Goal: Task Accomplishment & Management: Contribute content

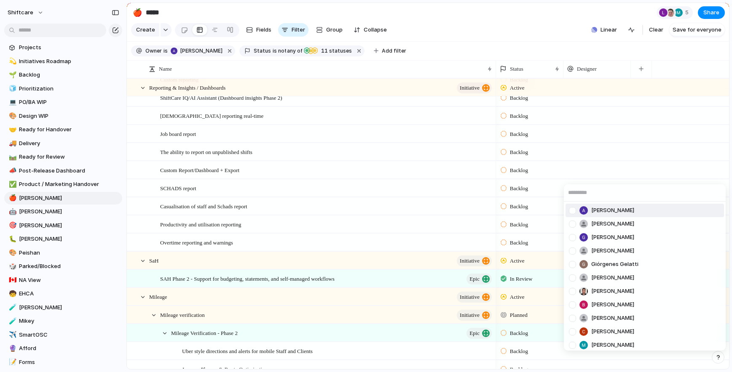
click at [34, 196] on div "Abner Chua Anton Suba Gerda Decio Henry He Giórgenes Gelatti Jazmine Mae Recari…" at bounding box center [366, 186] width 732 height 372
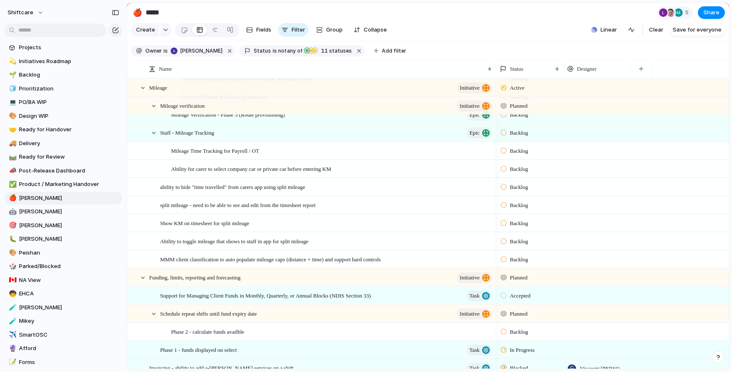
scroll to position [857, 0]
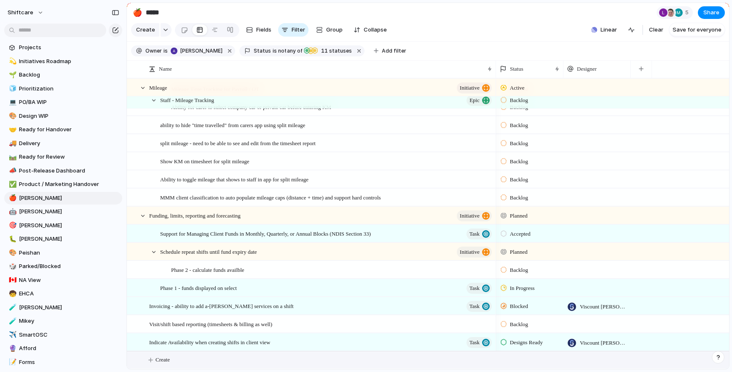
click at [169, 361] on span "Create" at bounding box center [162, 360] width 14 height 8
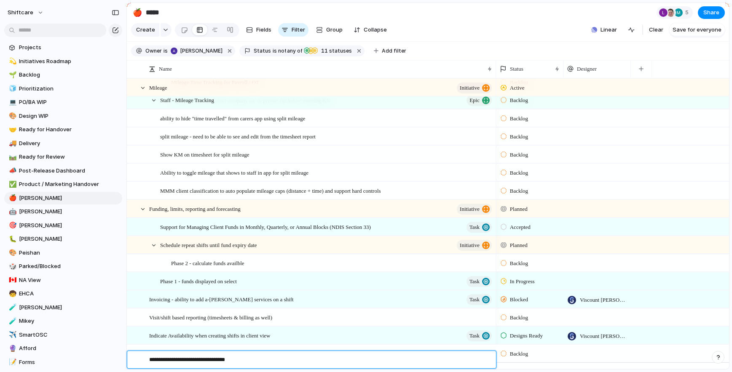
type textarea "**********"
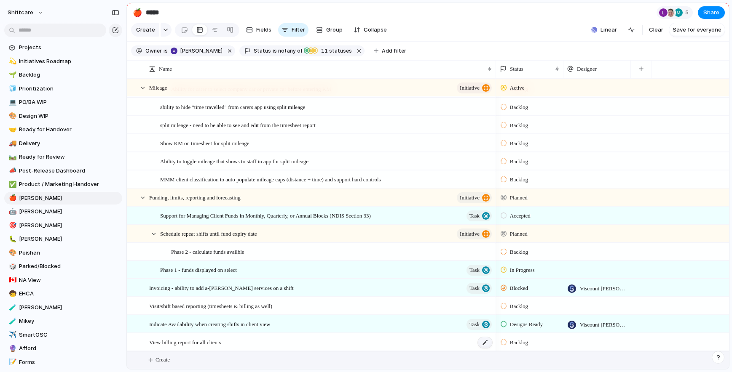
click at [485, 343] on div at bounding box center [485, 342] width 14 height 11
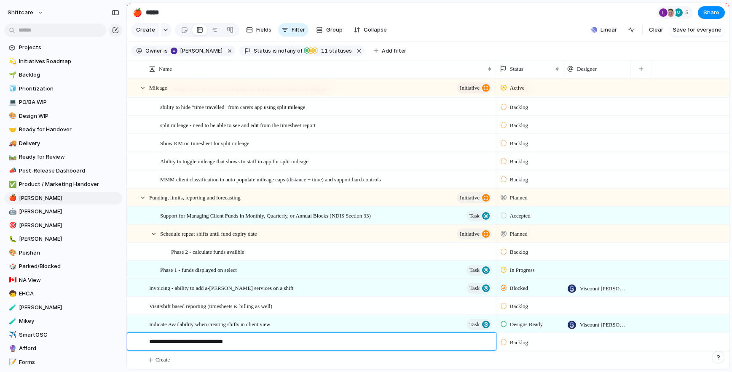
click at [390, 340] on textarea "**********" at bounding box center [319, 343] width 341 height 11
click at [203, 343] on textarea "**********" at bounding box center [319, 343] width 341 height 11
click at [331, 345] on textarea "**********" at bounding box center [319, 343] width 341 height 11
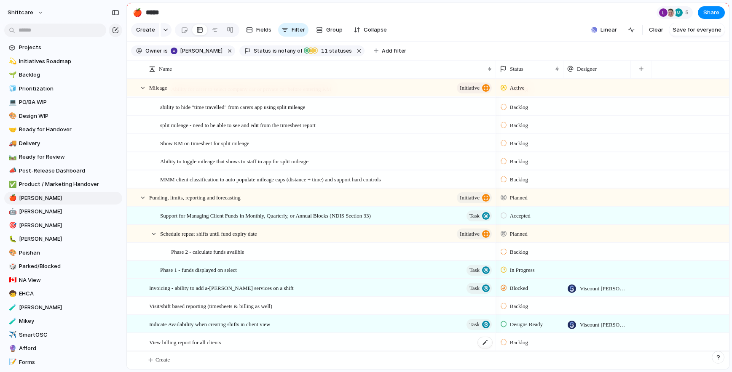
click at [254, 341] on div "View billing report for all clients" at bounding box center [321, 342] width 344 height 17
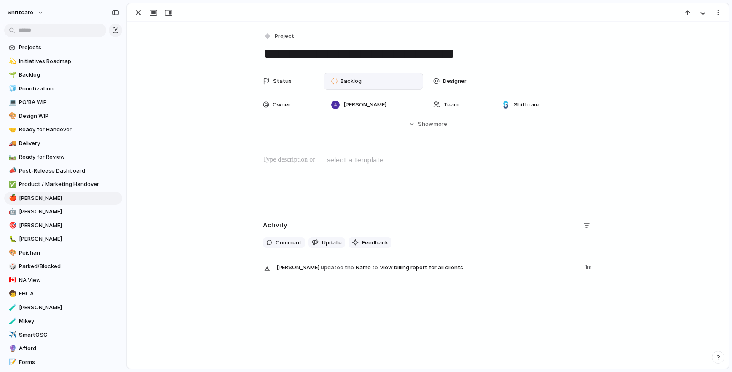
click at [358, 80] on span "Backlog" at bounding box center [350, 81] width 21 height 8
click at [529, 130] on div "Backlog Accepted Product In Progress Designs Needed Design In Progress Designs …" at bounding box center [366, 186] width 732 height 372
click at [427, 120] on button "Hide Show more" at bounding box center [428, 124] width 330 height 15
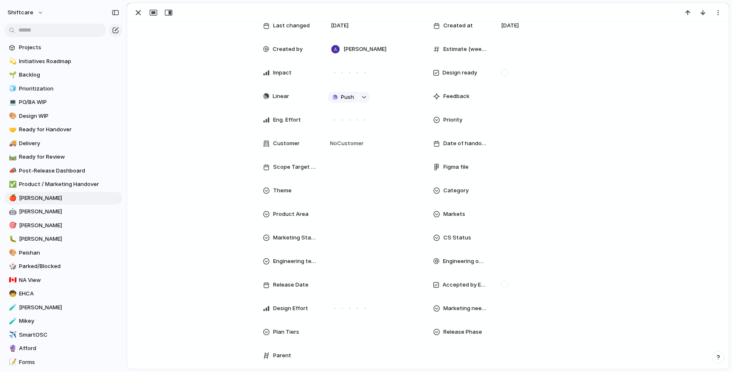
scroll to position [133, 0]
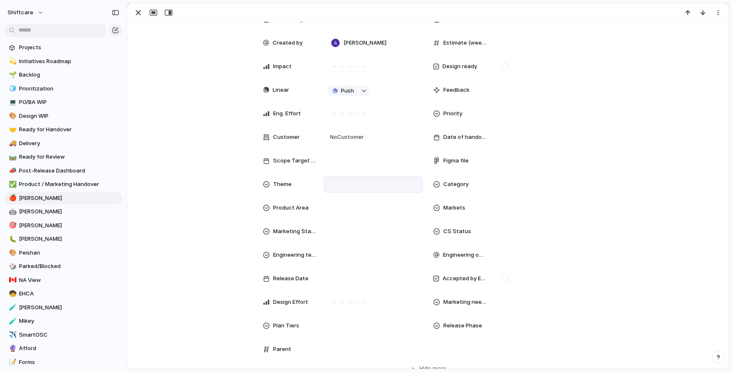
click at [327, 184] on div at bounding box center [373, 184] width 92 height 9
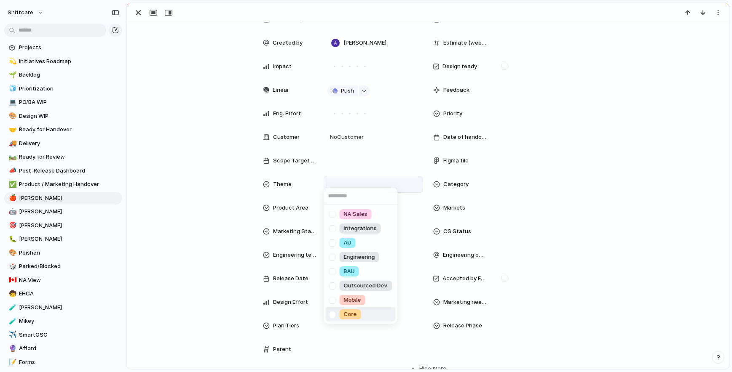
click at [334, 315] on div at bounding box center [332, 315] width 15 height 15
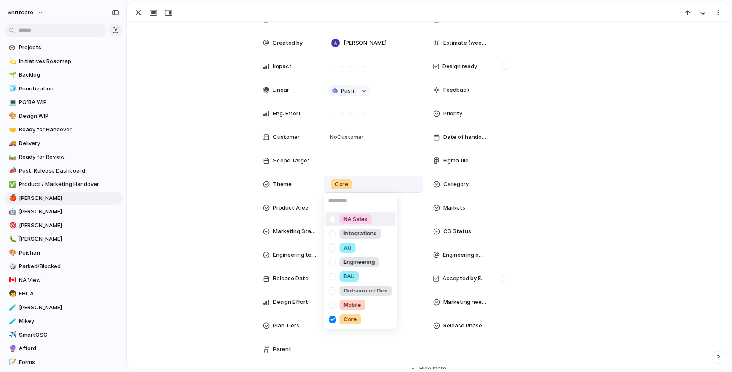
click at [471, 183] on div "NA Sales Integrations AU Engineering BAU Outsourced Dev. Mobile Core" at bounding box center [366, 186] width 732 height 372
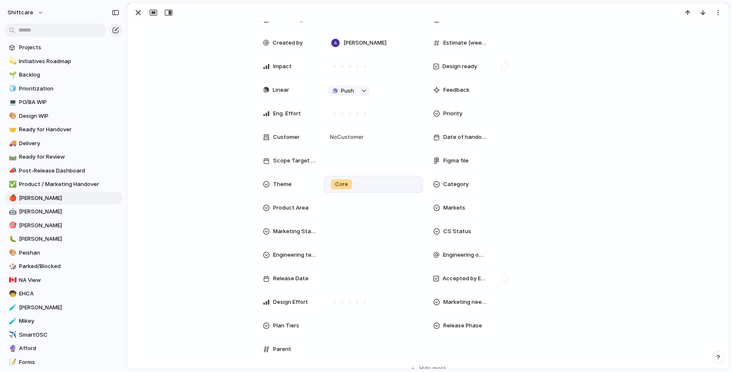
click at [461, 138] on span "Date of handover" at bounding box center [465, 137] width 44 height 8
click at [456, 118] on div "Day Month Quarter Half-year Year August 2025 Su Mo Tu We Th Fr Sa 27 28 29 30 3…" at bounding box center [366, 186] width 732 height 372
click at [456, 116] on span "Priority" at bounding box center [452, 114] width 19 height 8
click at [379, 194] on div "Urgent High Medium Low No Priority" at bounding box center [366, 186] width 732 height 372
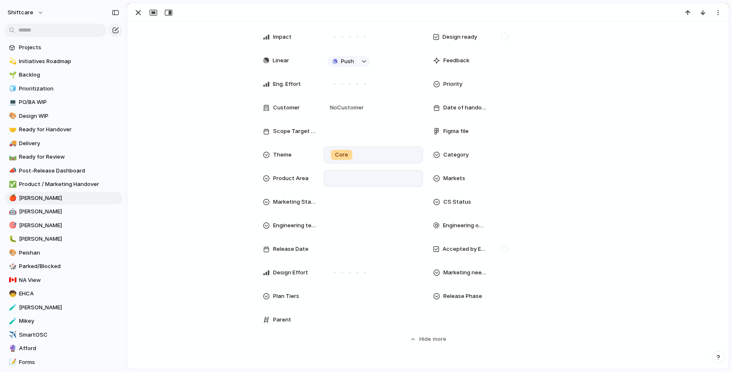
click at [330, 175] on div at bounding box center [373, 178] width 92 height 9
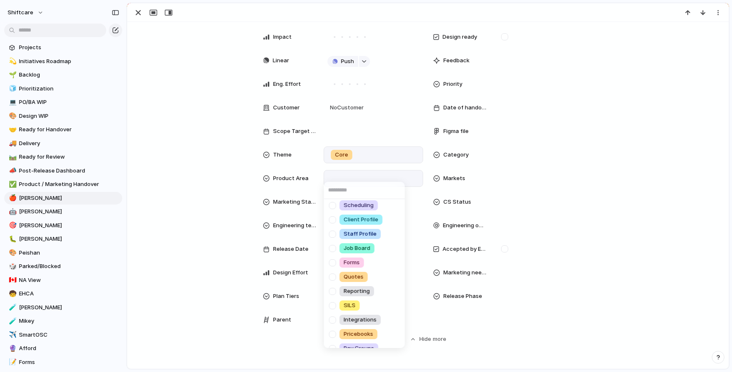
scroll to position [0, 0]
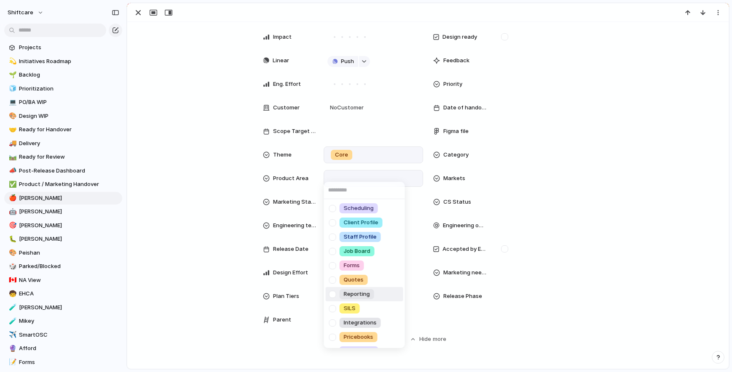
click at [335, 294] on div at bounding box center [332, 294] width 15 height 15
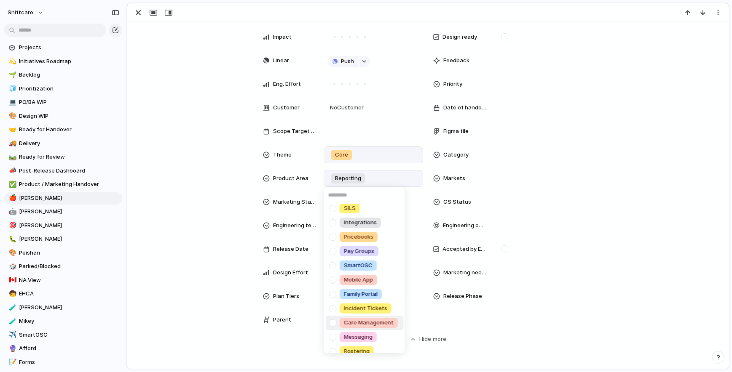
scroll to position [156, 0]
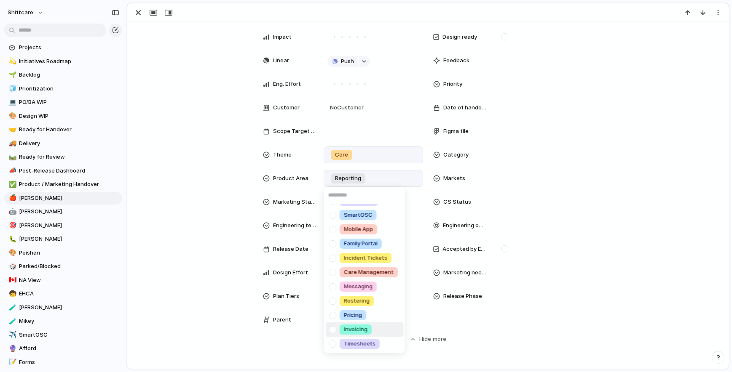
click at [332, 329] on div at bounding box center [332, 330] width 15 height 15
click at [609, 251] on div "Scheduling Client Profile Staff Profile Job Board Forms Quotes Reporting SILS I…" at bounding box center [366, 186] width 732 height 372
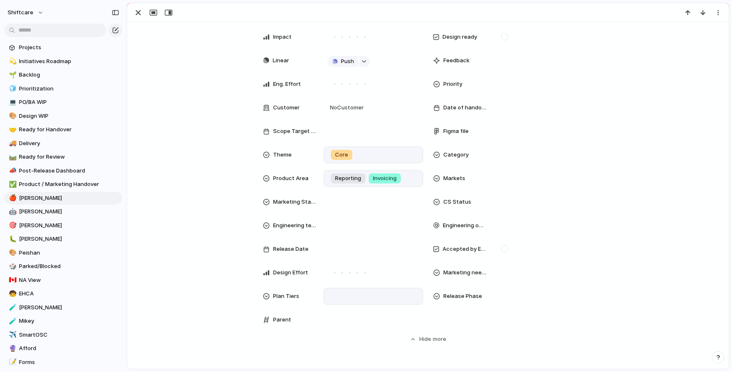
scroll to position [0, 0]
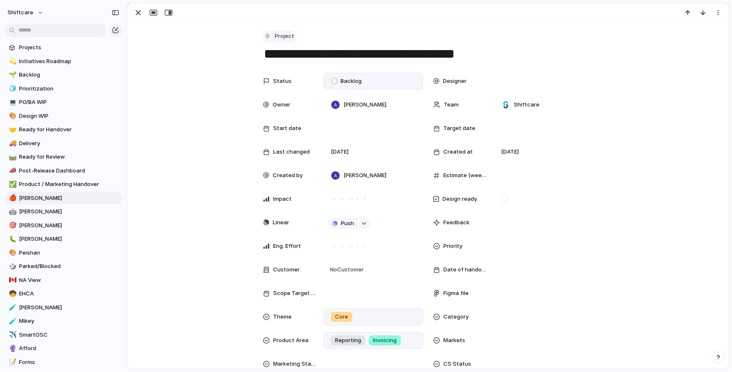
click at [284, 35] on span "Project" at bounding box center [284, 36] width 19 height 8
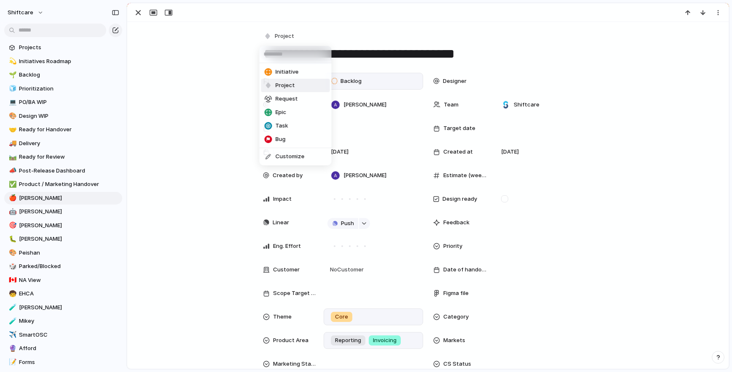
click at [603, 178] on div "Initiative Project Request Epic Task Bug Customize" at bounding box center [366, 186] width 732 height 372
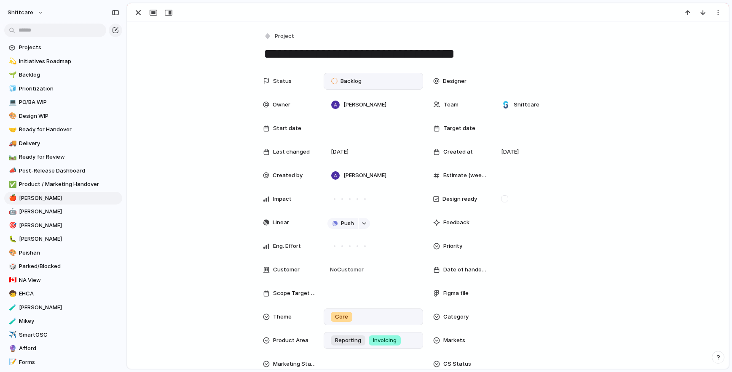
click at [352, 81] on span "Backlog" at bounding box center [350, 81] width 21 height 8
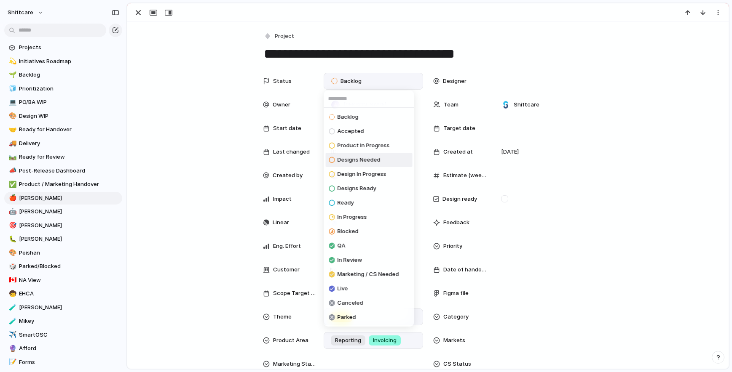
click at [391, 160] on li "Designs Needed" at bounding box center [369, 160] width 87 height 14
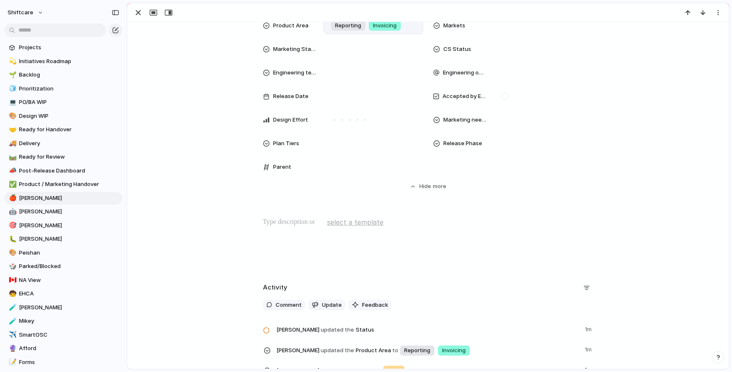
scroll to position [412, 0]
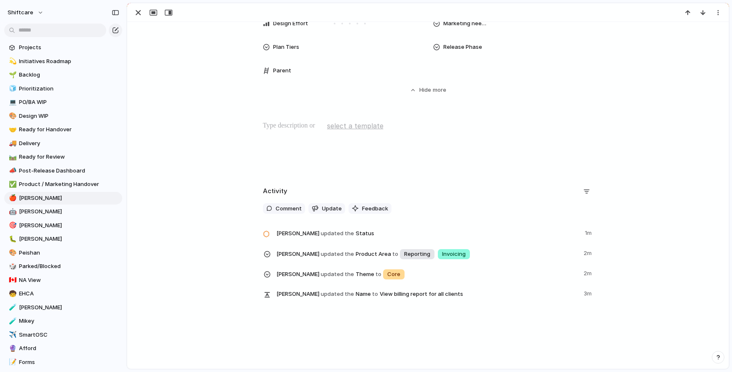
click at [268, 132] on div at bounding box center [427, 148] width 581 height 54
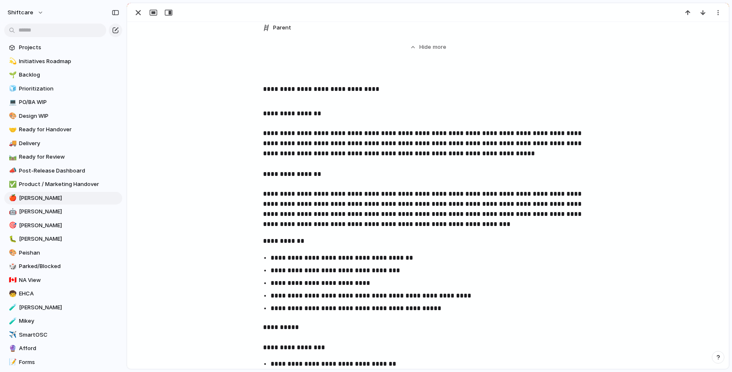
scroll to position [459, 0]
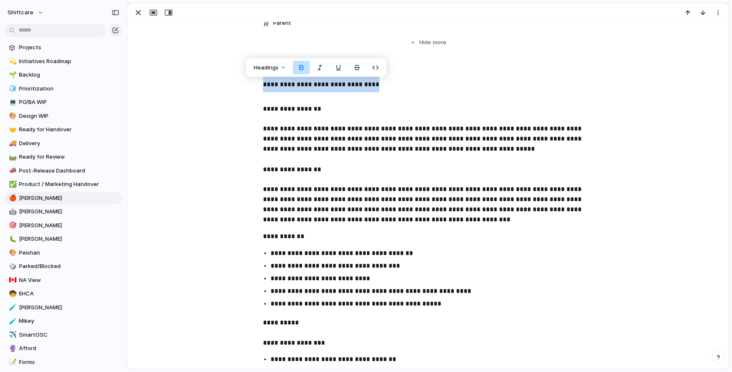
drag, startPoint x: 379, startPoint y: 81, endPoint x: 233, endPoint y: 91, distance: 146.1
click at [276, 70] on span "Headings" at bounding box center [266, 68] width 25 height 8
click at [268, 88] on span "H1" at bounding box center [271, 86] width 6 height 8
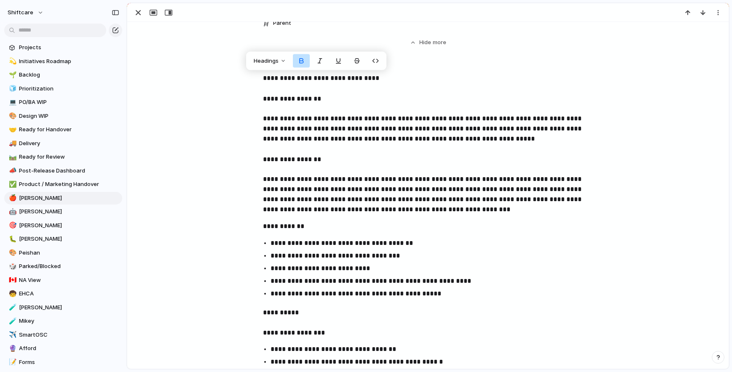
click at [295, 103] on h2 "**********" at bounding box center [428, 98] width 330 height 17
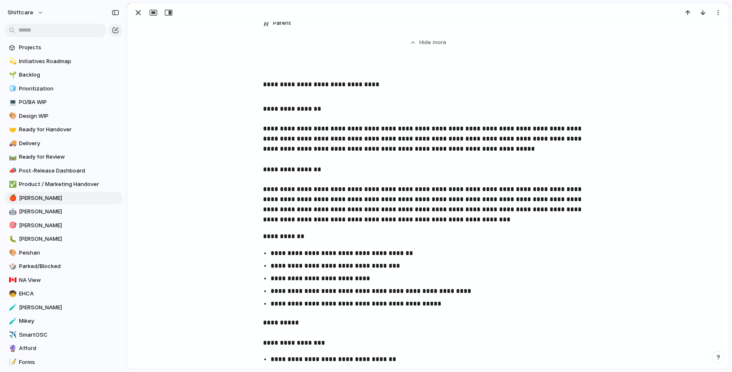
scroll to position [469, 0]
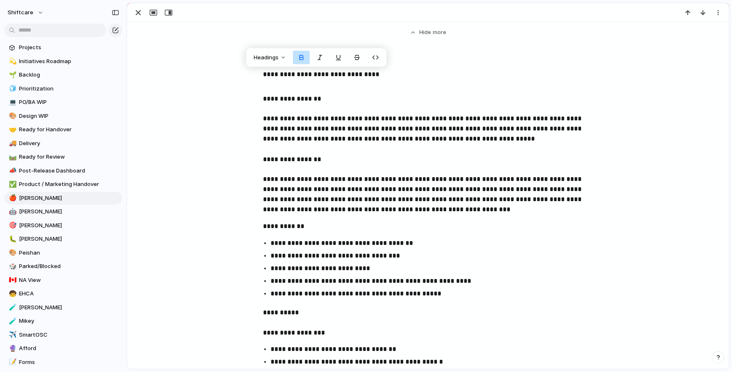
click at [399, 212] on span "**********" at bounding box center [423, 194] width 320 height 37
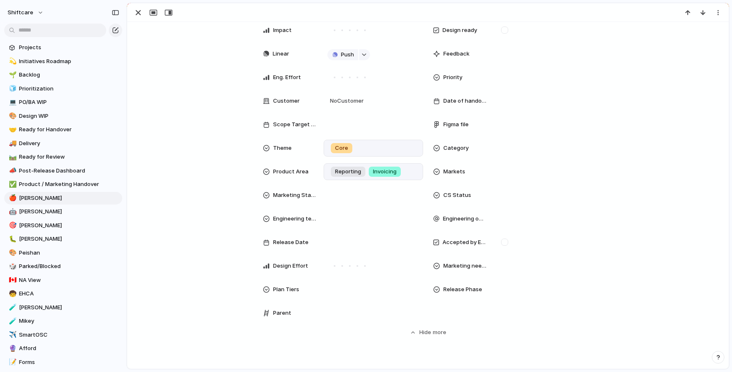
scroll to position [418, 0]
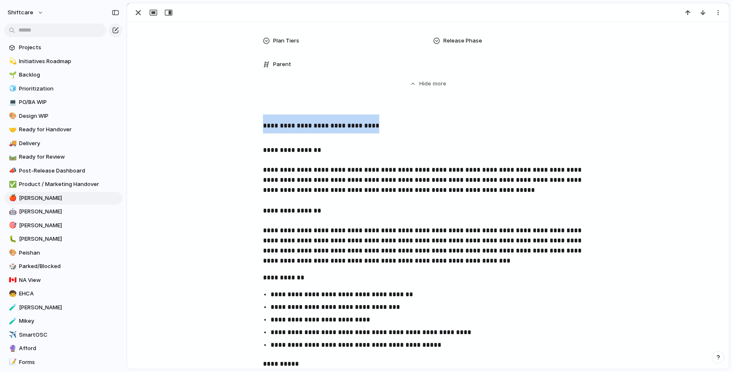
drag, startPoint x: 370, startPoint y: 126, endPoint x: 187, endPoint y: 127, distance: 182.9
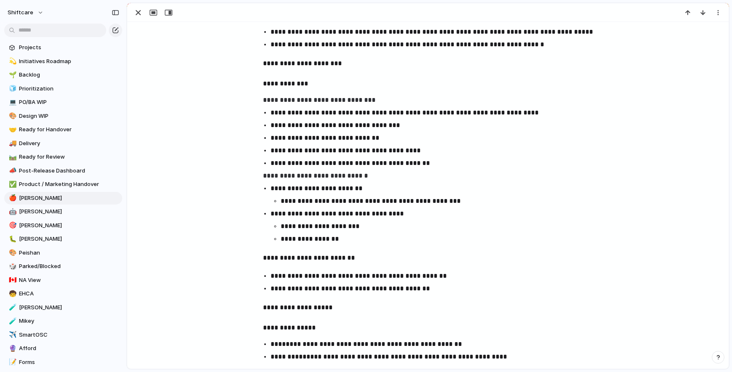
scroll to position [932, 0]
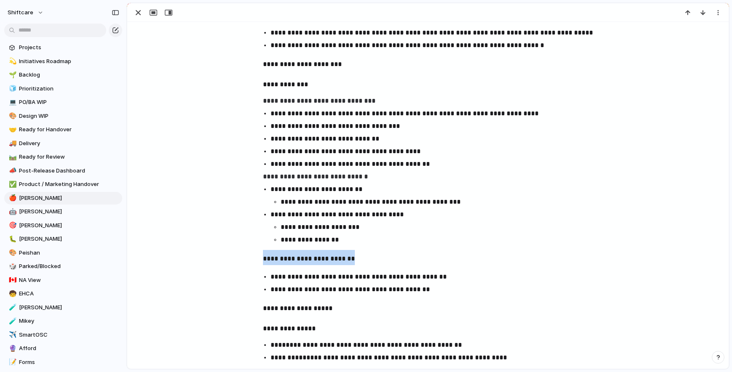
drag, startPoint x: 361, startPoint y: 257, endPoint x: 222, endPoint y: 257, distance: 138.6
click at [270, 246] on button "Headings" at bounding box center [267, 241] width 43 height 13
click at [274, 259] on button "H1" at bounding box center [268, 259] width 40 height 13
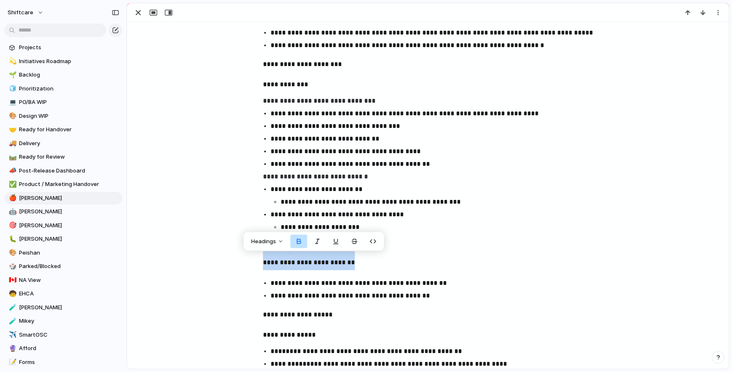
click at [321, 312] on strong "**********" at bounding box center [298, 315] width 70 height 6
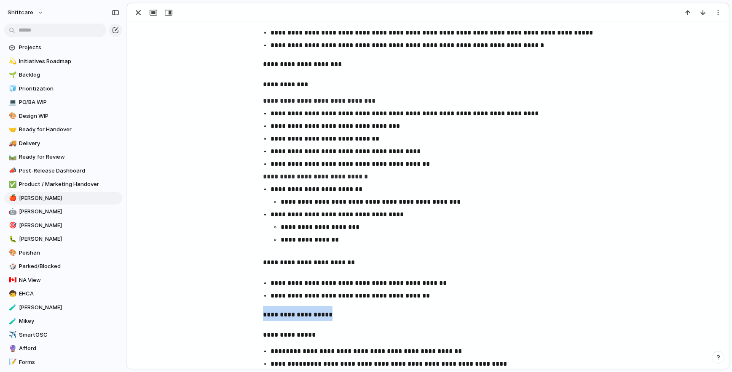
drag, startPoint x: 334, startPoint y: 319, endPoint x: 248, endPoint y: 316, distance: 85.6
click at [252, 296] on span "Headings" at bounding box center [248, 298] width 25 height 8
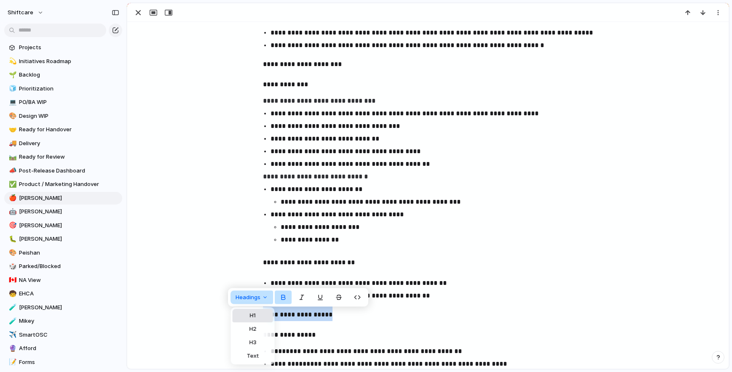
click at [252, 313] on span "H1" at bounding box center [253, 316] width 6 height 8
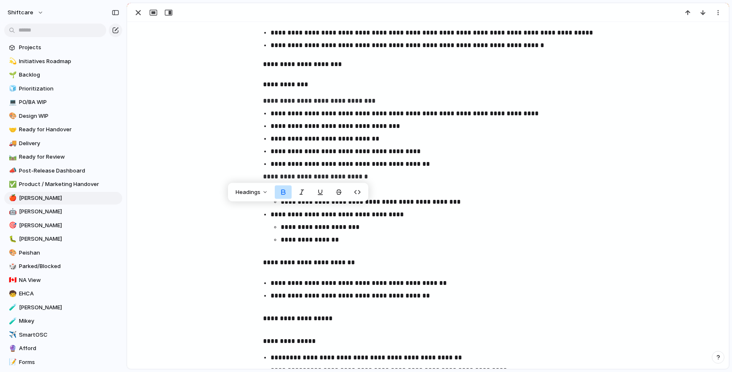
scroll to position [1042, 0]
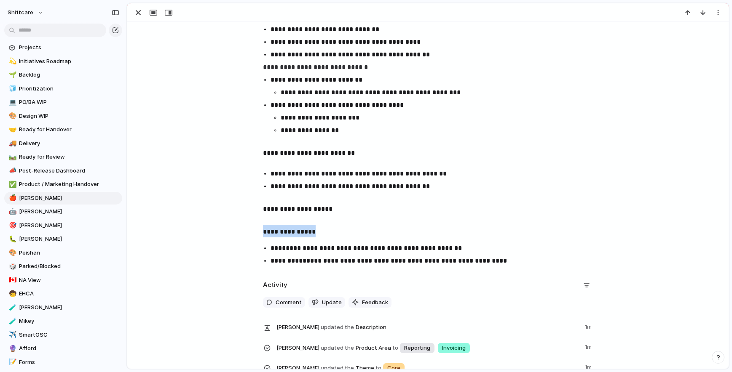
drag, startPoint x: 313, startPoint y: 233, endPoint x: 229, endPoint y: 232, distance: 84.7
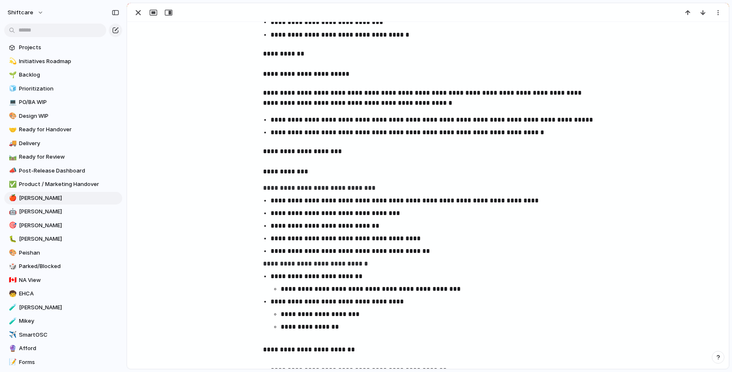
scroll to position [844, 0]
drag, startPoint x: 344, startPoint y: 153, endPoint x: 238, endPoint y: 153, distance: 106.2
click at [238, 153] on div "**********" at bounding box center [427, 77] width 581 height 778
click at [261, 126] on div "Headings" at bounding box center [306, 135] width 140 height 19
click at [261, 135] on span "Headings" at bounding box center [255, 135] width 25 height 8
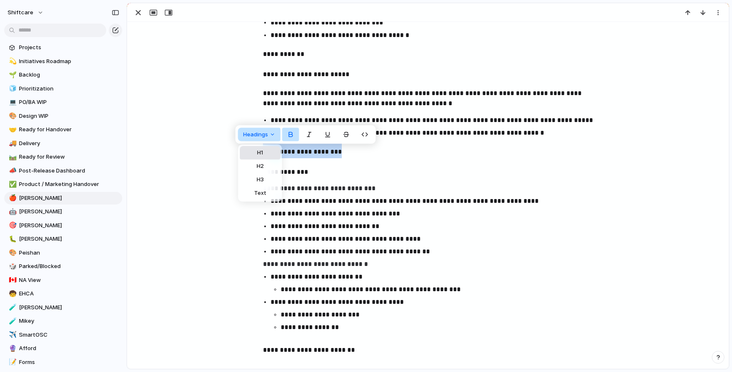
click at [260, 151] on span "H1" at bounding box center [260, 153] width 6 height 8
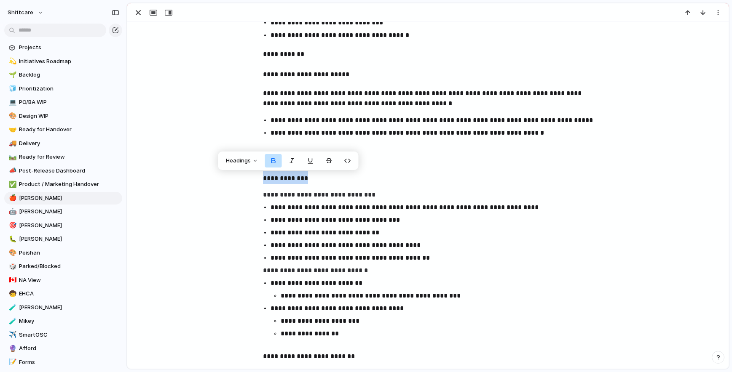
drag, startPoint x: 314, startPoint y: 182, endPoint x: 230, endPoint y: 180, distance: 83.4
click at [230, 180] on div "**********" at bounding box center [427, 80] width 581 height 784
click at [252, 162] on button "Headings" at bounding box center [242, 160] width 43 height 13
click at [253, 191] on button "H2" at bounding box center [242, 192] width 40 height 13
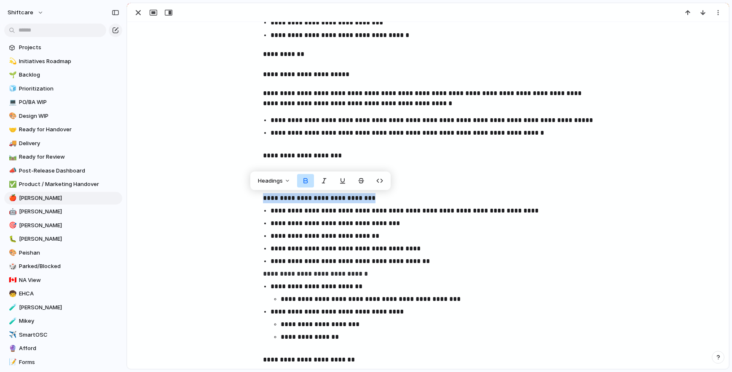
drag, startPoint x: 373, startPoint y: 198, endPoint x: 231, endPoint y: 194, distance: 142.5
click at [231, 194] on div "**********" at bounding box center [427, 81] width 581 height 787
click at [267, 182] on span "Headings" at bounding box center [270, 181] width 25 height 8
click at [278, 216] on span "H2" at bounding box center [274, 213] width 7 height 8
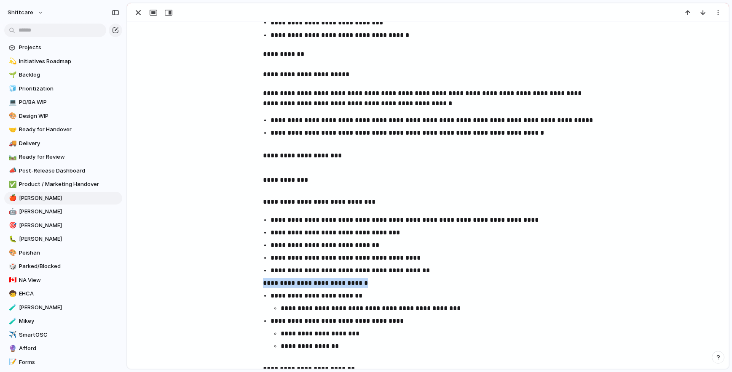
drag, startPoint x: 368, startPoint y: 286, endPoint x: 218, endPoint y: 283, distance: 149.6
click at [218, 283] on div "**********" at bounding box center [427, 86] width 581 height 797
click at [279, 268] on button "Headings" at bounding box center [271, 266] width 43 height 13
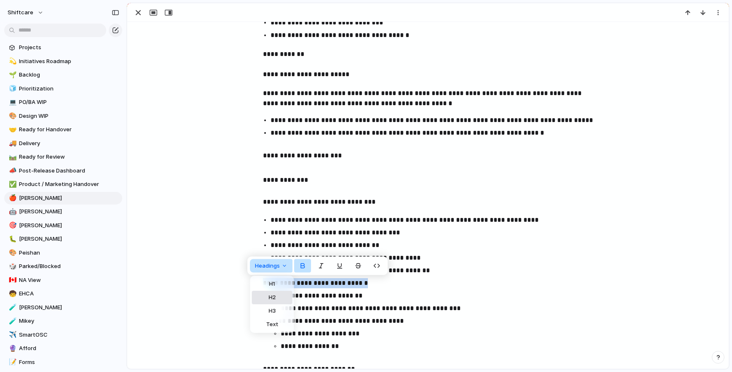
click at [284, 301] on button "H2" at bounding box center [272, 297] width 40 height 13
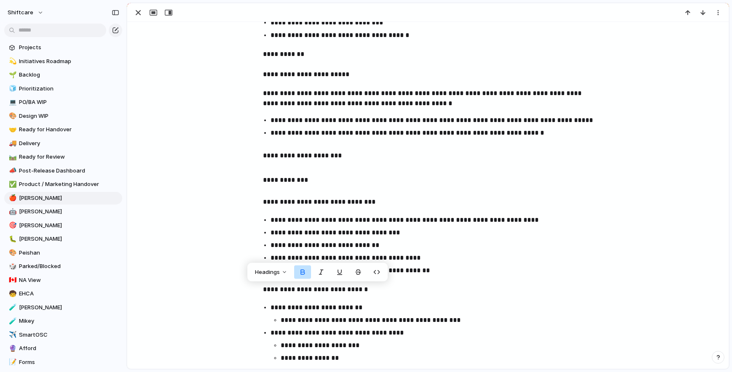
click at [449, 271] on p "**********" at bounding box center [436, 271] width 330 height 10
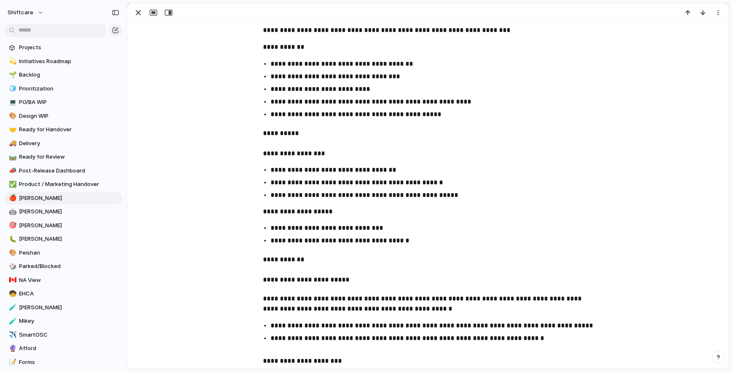
scroll to position [633, 0]
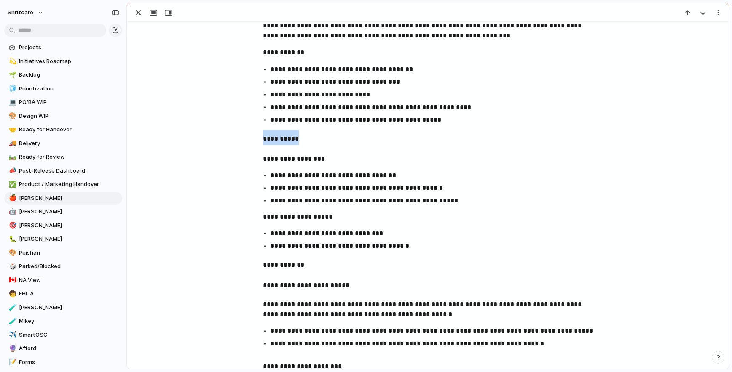
drag, startPoint x: 309, startPoint y: 141, endPoint x: 236, endPoint y: 142, distance: 73.3
click at [236, 142] on div "**********" at bounding box center [427, 303] width 581 height 809
click at [241, 122] on span "Headings" at bounding box center [232, 122] width 25 height 8
click at [240, 142] on button "H1" at bounding box center [237, 139] width 40 height 13
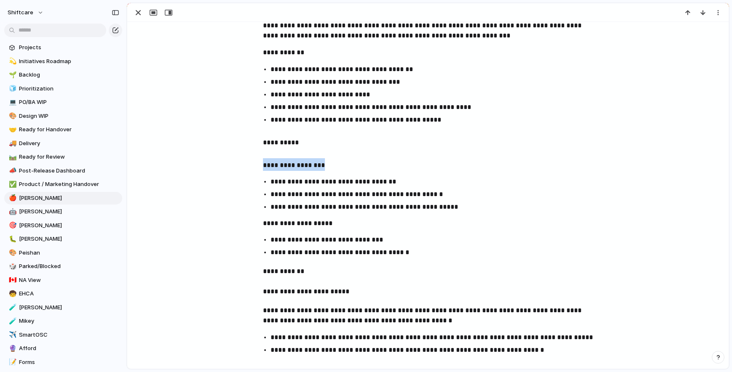
drag, startPoint x: 329, startPoint y: 168, endPoint x: 211, endPoint y: 166, distance: 117.6
click at [211, 166] on div "**********" at bounding box center [427, 306] width 581 height 815
click at [238, 148] on span "Headings" at bounding box center [246, 148] width 25 height 8
click at [254, 180] on span "H2" at bounding box center [250, 180] width 7 height 8
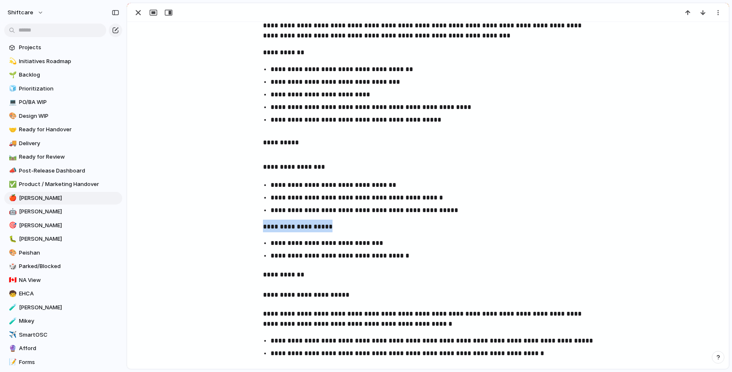
drag, startPoint x: 340, startPoint y: 230, endPoint x: 202, endPoint y: 227, distance: 138.2
click at [202, 227] on div "**********" at bounding box center [427, 308] width 581 height 818
click at [259, 211] on span "Headings" at bounding box center [250, 209] width 25 height 8
click at [262, 241] on button "H2" at bounding box center [256, 241] width 40 height 13
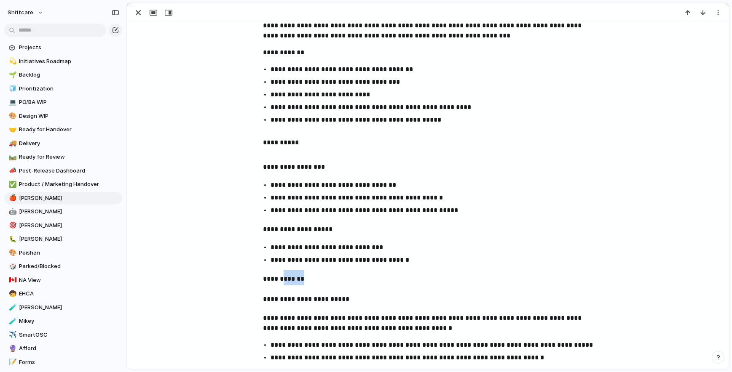
drag, startPoint x: 312, startPoint y: 281, endPoint x: 213, endPoint y: 281, distance: 99.0
click at [213, 281] on div "**********" at bounding box center [427, 310] width 581 height 822
click at [237, 262] on span "Headings" at bounding box center [235, 262] width 25 height 8
click at [241, 280] on span "H1" at bounding box center [240, 280] width 6 height 8
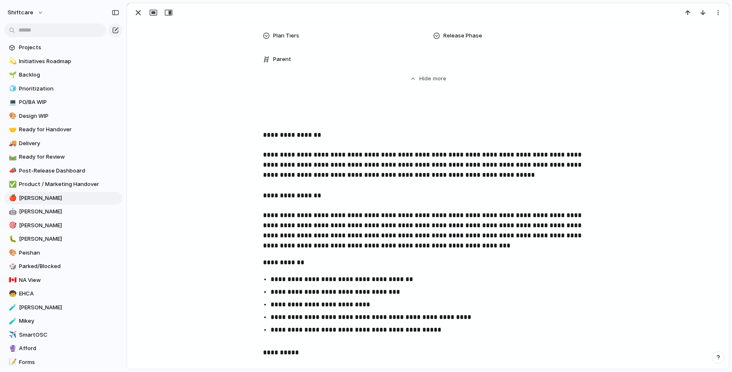
scroll to position [409, 0]
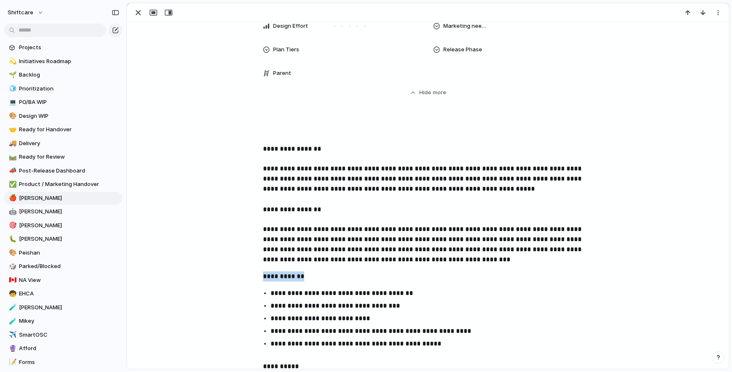
drag, startPoint x: 309, startPoint y: 275, endPoint x: 130, endPoint y: 247, distance: 180.7
drag, startPoint x: 302, startPoint y: 278, endPoint x: 258, endPoint y: 278, distance: 44.2
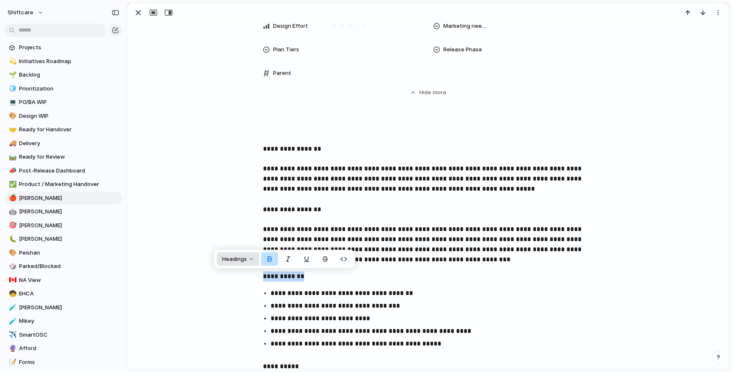
click at [243, 264] on button "Headings" at bounding box center [238, 259] width 43 height 13
click at [243, 277] on button "H1" at bounding box center [239, 277] width 40 height 13
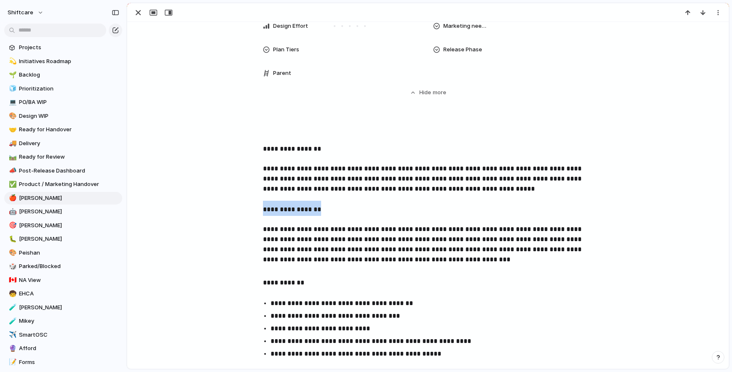
drag, startPoint x: 326, startPoint y: 213, endPoint x: 201, endPoint y: 212, distance: 124.3
click at [257, 190] on span "Headings" at bounding box center [246, 192] width 25 height 8
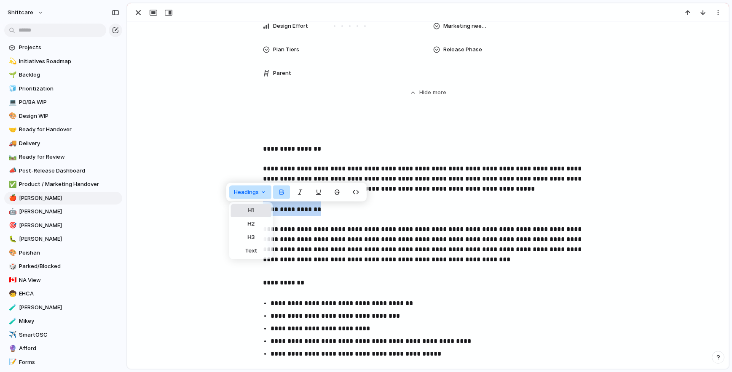
click at [254, 207] on button "H1" at bounding box center [251, 210] width 40 height 13
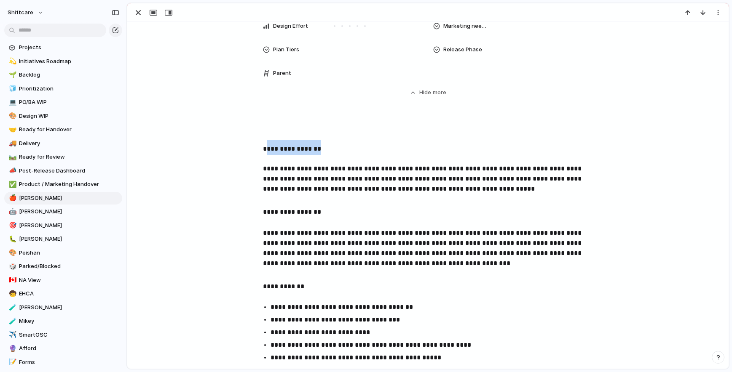
drag, startPoint x: 329, startPoint y: 148, endPoint x: 217, endPoint y: 147, distance: 111.7
click at [255, 134] on span "Headings" at bounding box center [247, 132] width 25 height 8
click at [255, 150] on button "H1" at bounding box center [252, 149] width 40 height 13
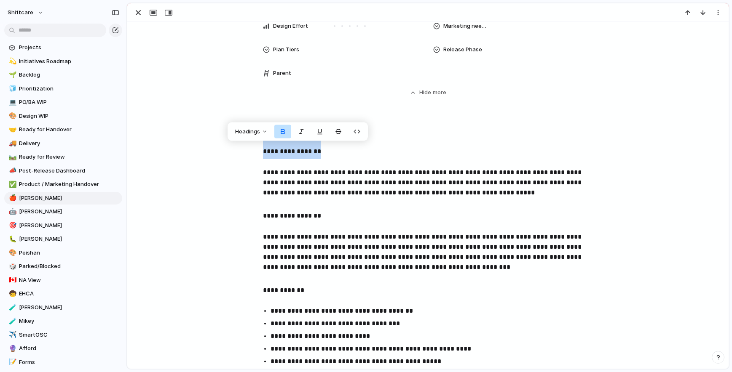
click at [343, 193] on span "**********" at bounding box center [423, 182] width 320 height 27
click at [395, 205] on h1 "**********" at bounding box center [428, 215] width 330 height 21
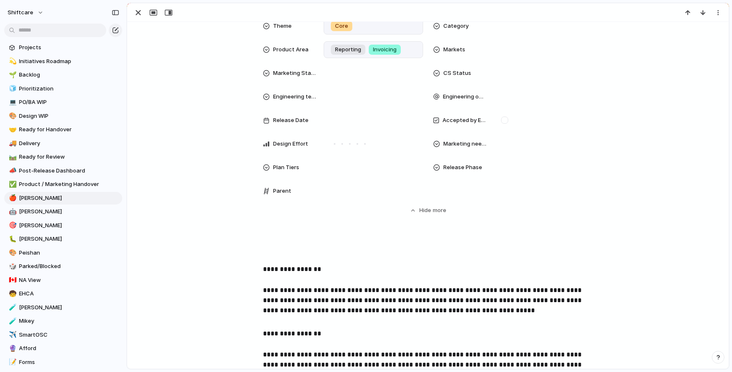
scroll to position [0, 0]
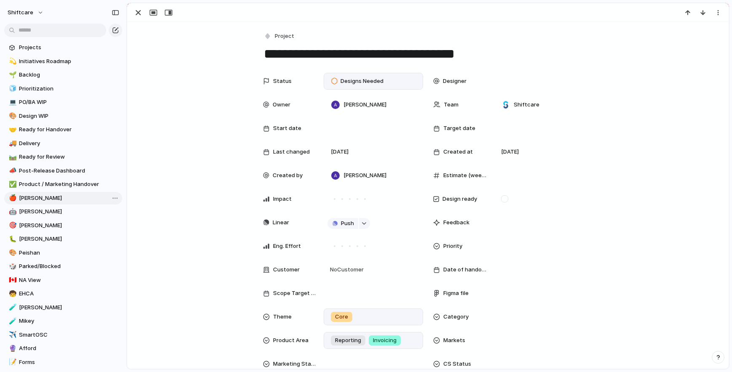
click at [29, 198] on span "[PERSON_NAME]" at bounding box center [69, 198] width 100 height 8
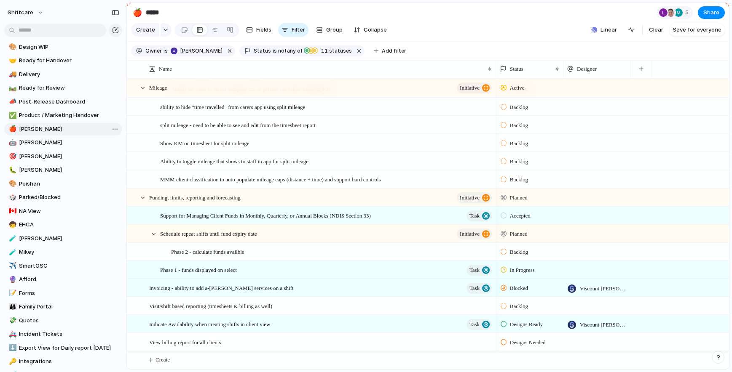
scroll to position [127, 0]
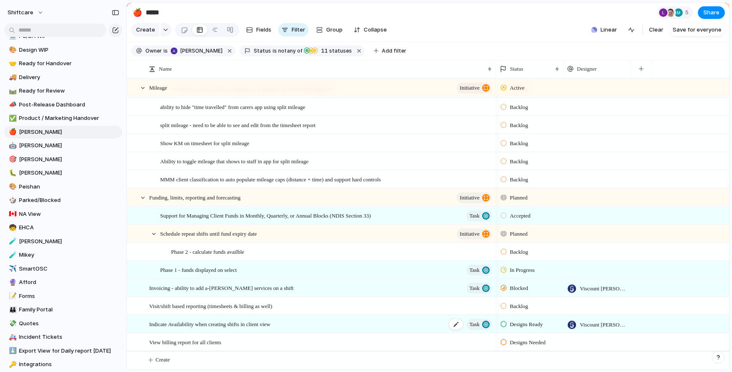
click at [244, 322] on span "Indicate Availability when creating shifts in client view" at bounding box center [209, 324] width 121 height 10
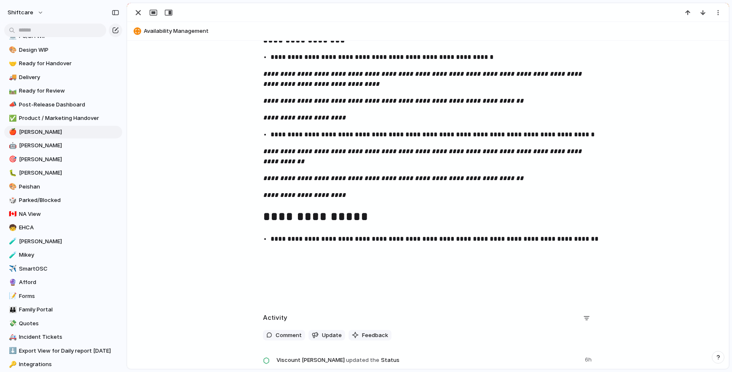
scroll to position [794, 0]
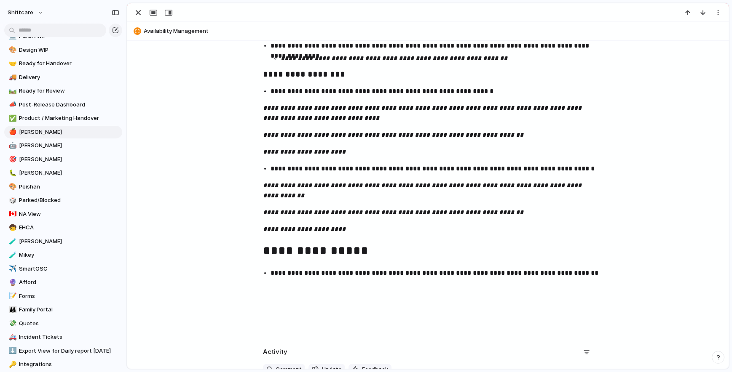
click at [263, 250] on h1 "**********" at bounding box center [428, 251] width 330 height 21
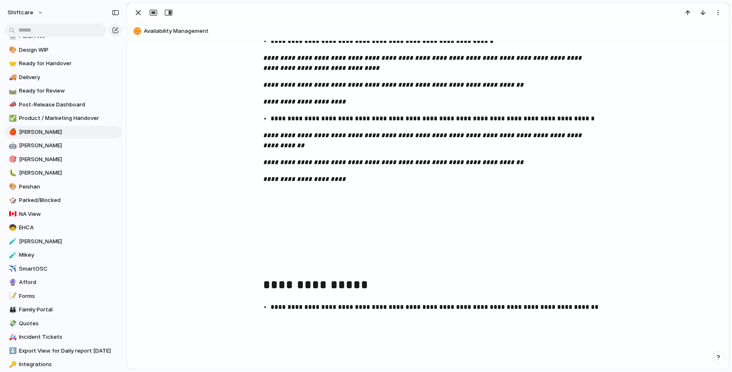
scroll to position [858, 0]
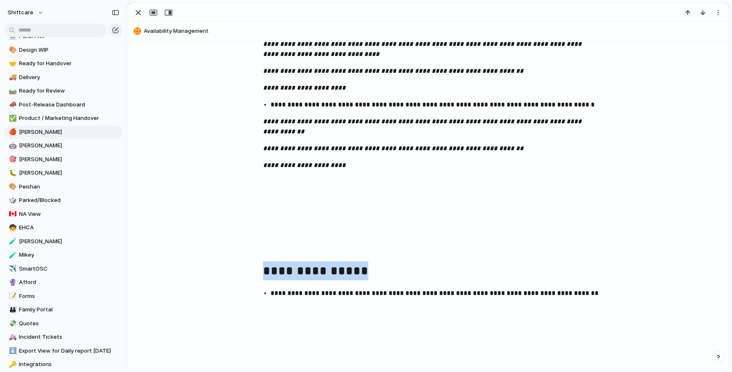
drag, startPoint x: 375, startPoint y: 271, endPoint x: 195, endPoint y: 267, distance: 179.5
copy h1 "**********"
click at [274, 201] on p at bounding box center [428, 199] width 330 height 10
paste div
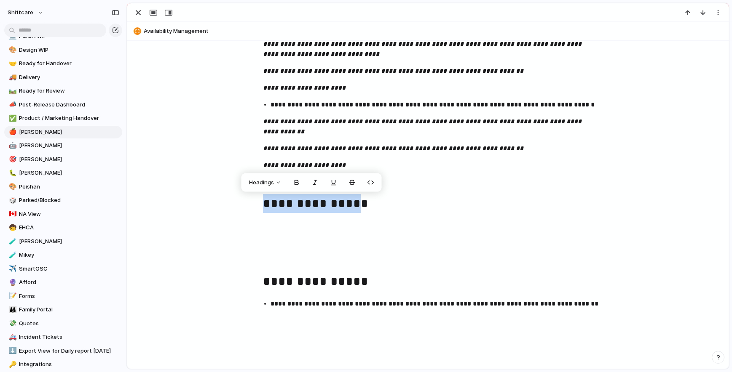
drag, startPoint x: 349, startPoint y: 206, endPoint x: 226, endPoint y: 204, distance: 123.0
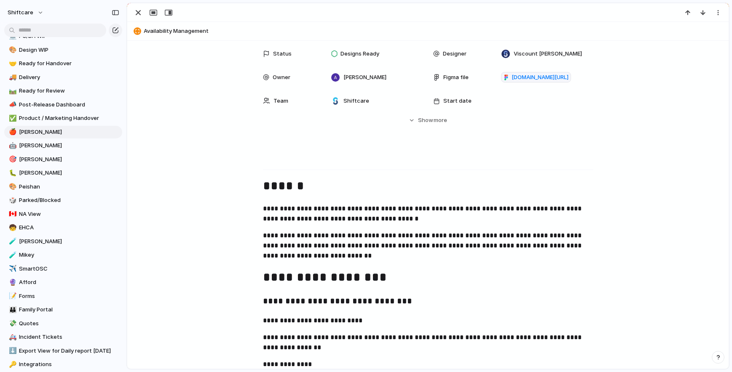
scroll to position [49, 0]
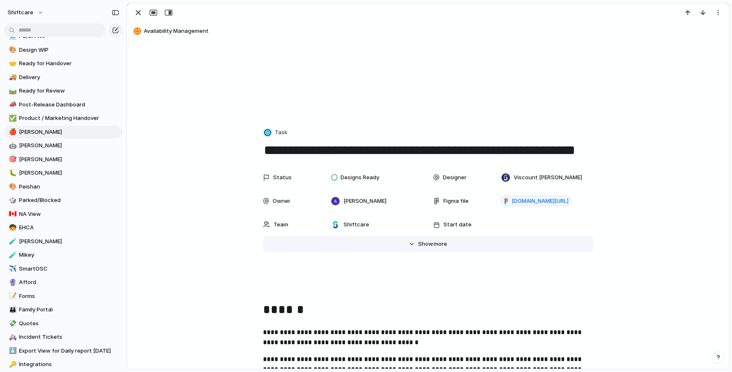
click at [414, 242] on button "Hide Show more" at bounding box center [428, 244] width 330 height 15
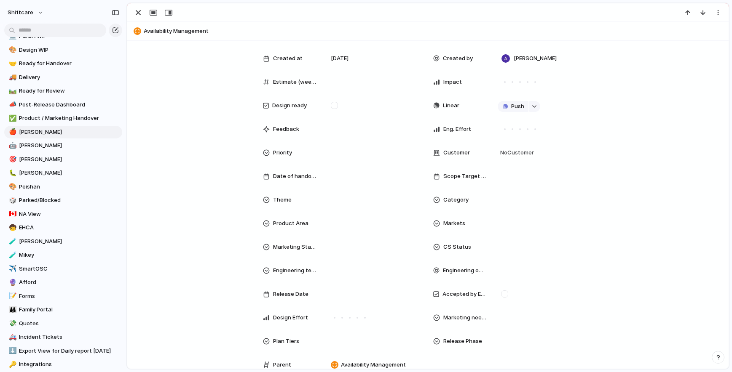
scroll to position [228, 0]
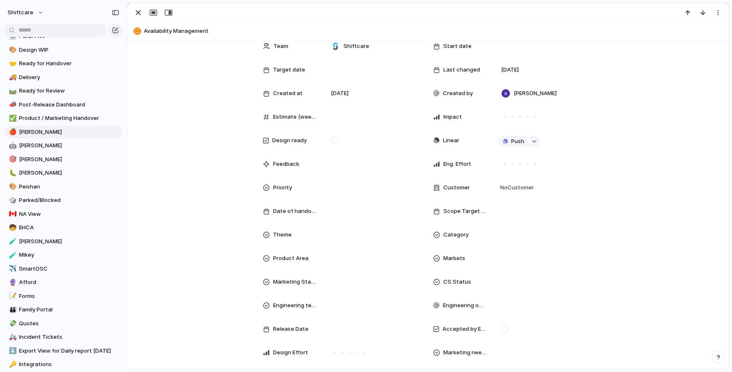
click at [305, 239] on div "Theme" at bounding box center [343, 235] width 160 height 17
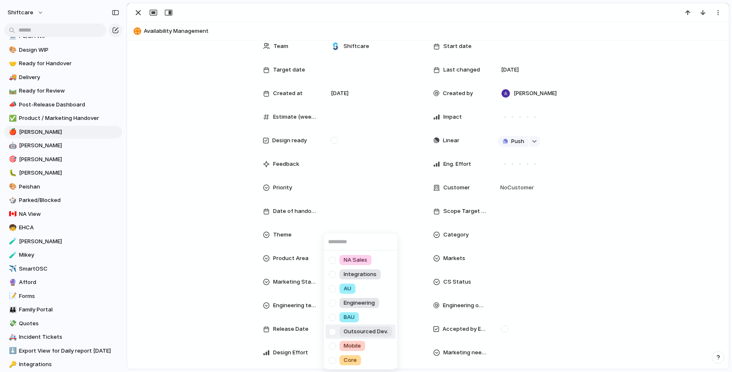
click at [581, 259] on div "NA Sales Integrations AU Engineering BAU Outsourced Dev. Mobile Core" at bounding box center [366, 186] width 732 height 372
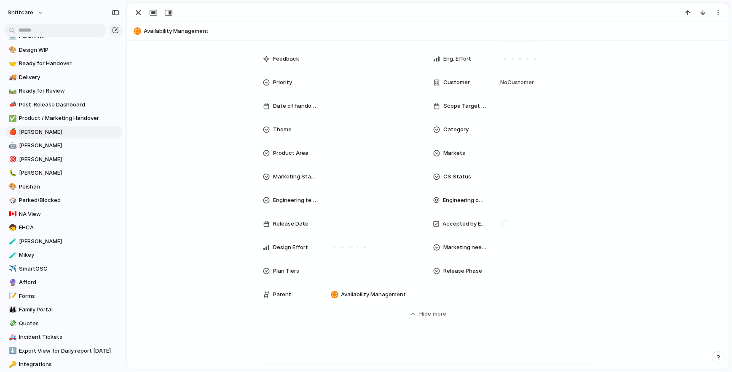
scroll to position [339, 0]
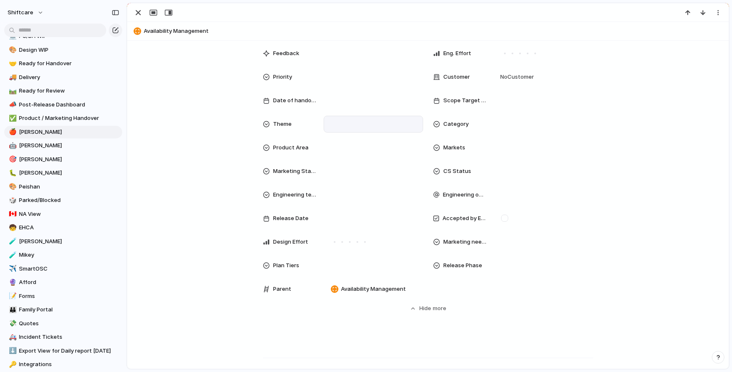
click at [343, 118] on div at bounding box center [373, 124] width 99 height 17
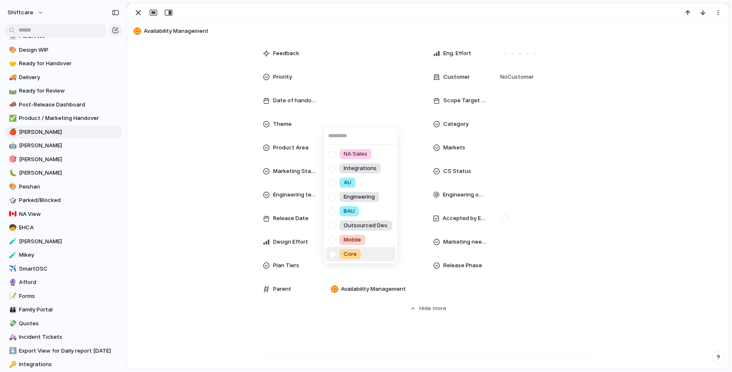
click at [335, 255] on div at bounding box center [332, 254] width 15 height 15
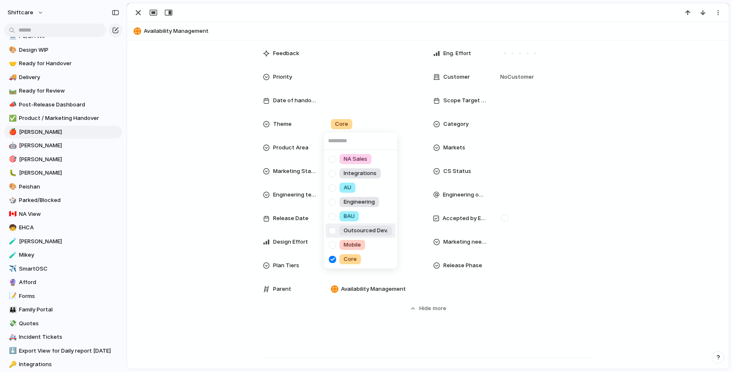
click at [640, 195] on div "NA Sales Integrations AU Engineering BAU Outsourced Dev. Mobile Core" at bounding box center [366, 186] width 732 height 372
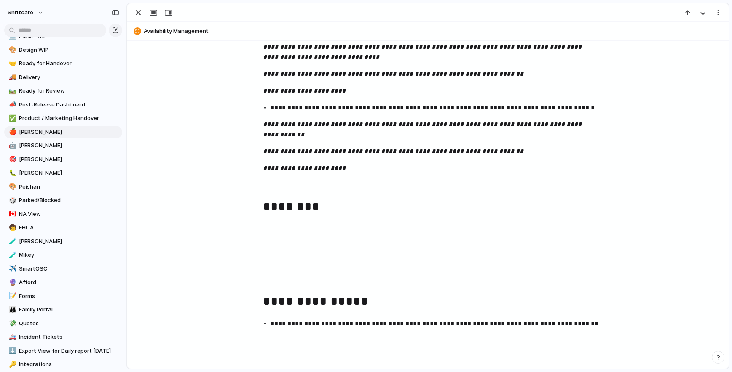
scroll to position [1198, 0]
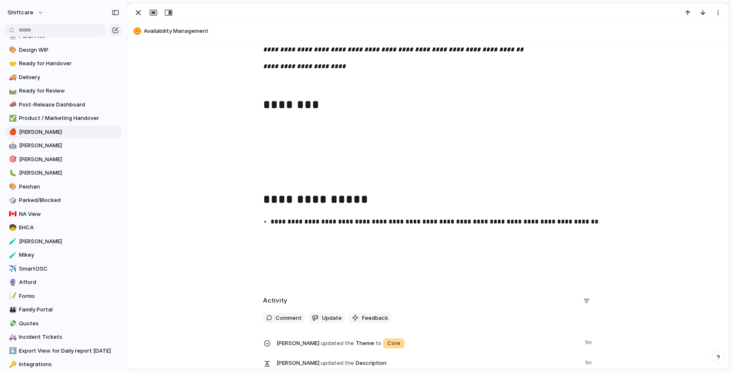
scroll to position [1280, 0]
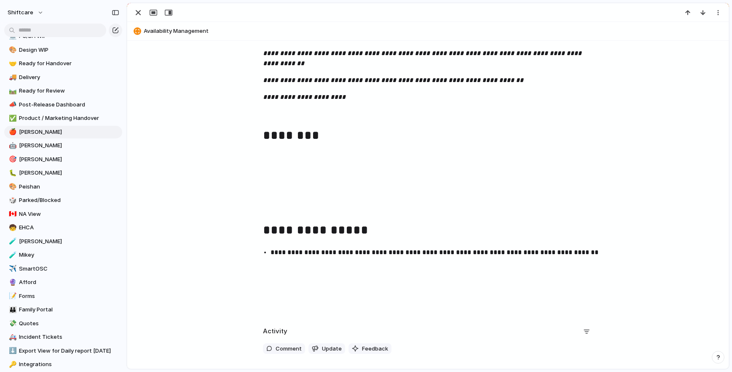
click at [323, 153] on p at bounding box center [428, 158] width 330 height 10
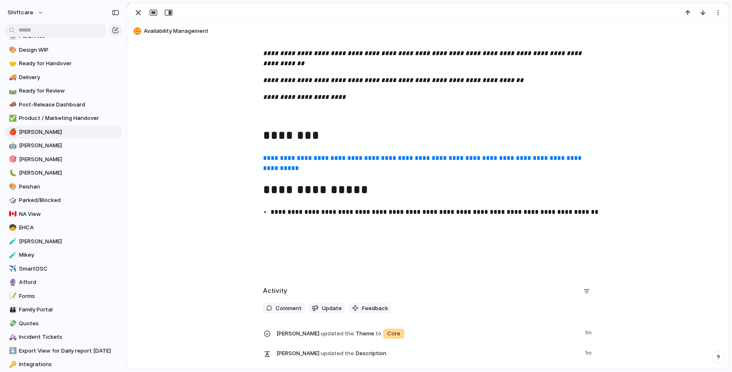
click at [276, 118] on p at bounding box center [428, 114] width 330 height 10
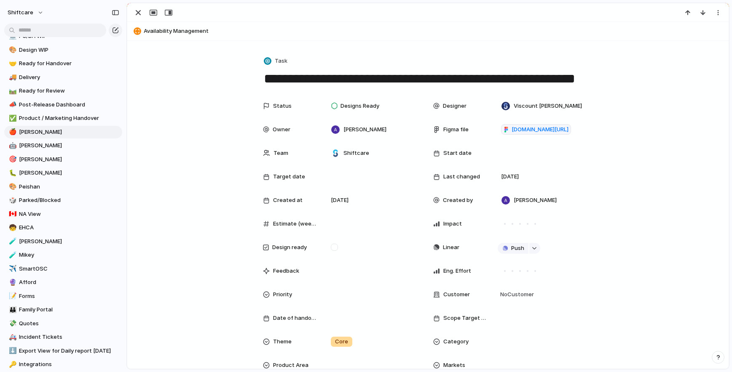
scroll to position [118, 0]
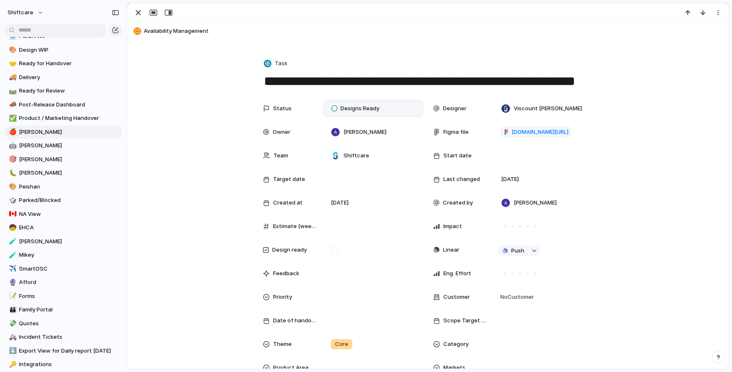
click at [380, 109] on div "Designs Ready" at bounding box center [356, 109] width 59 height 12
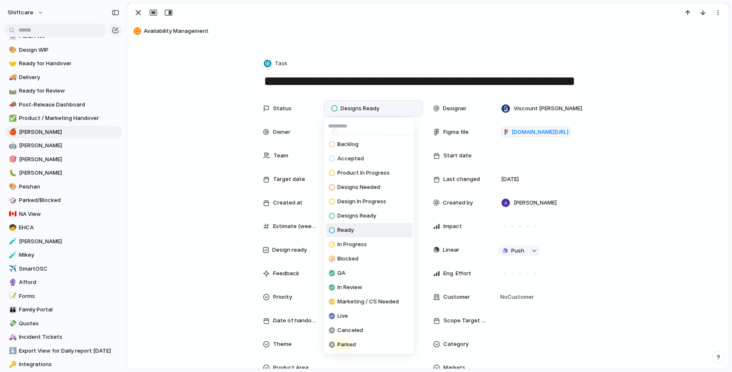
click at [361, 233] on li "Ready" at bounding box center [369, 230] width 87 height 14
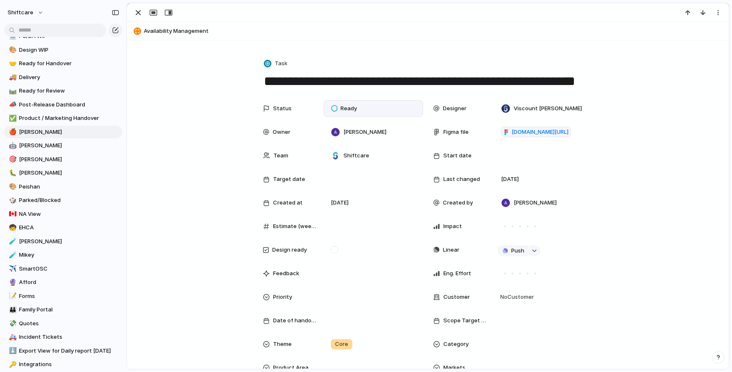
scroll to position [929, 0]
click at [651, 196] on div "Status Ready Designer Viscount Villanueva Owner Abner Chua Figma file figma.com…" at bounding box center [427, 316] width 581 height 433
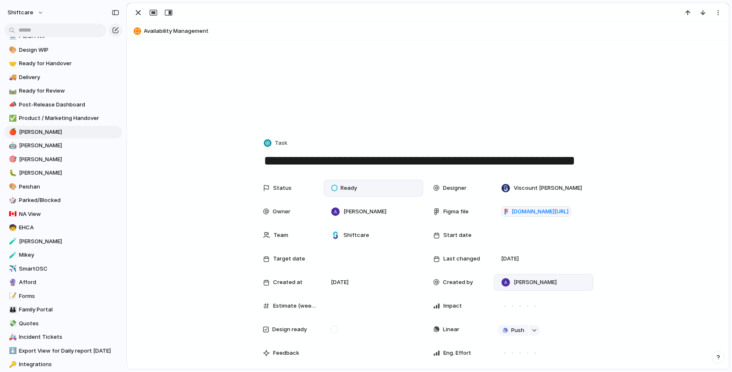
scroll to position [0, 0]
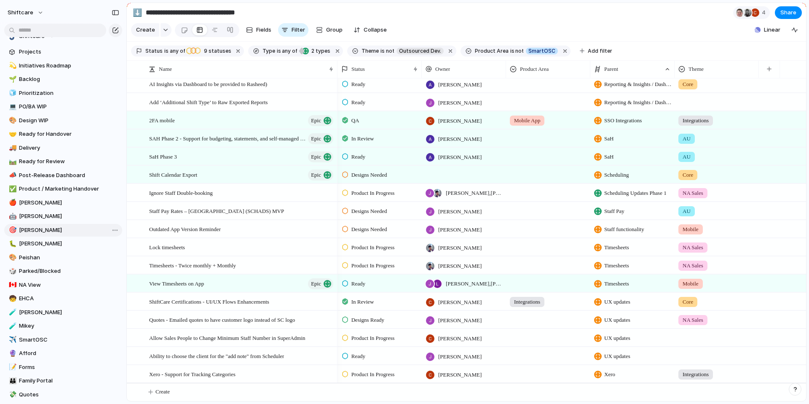
scroll to position [245, 0]
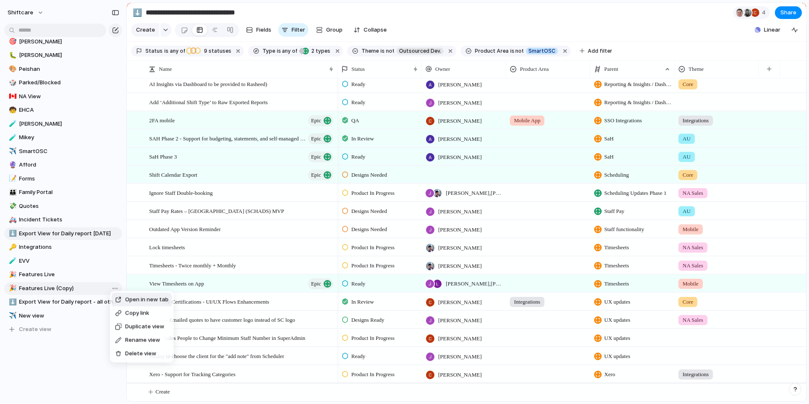
click at [152, 354] on span "Delete view" at bounding box center [140, 353] width 31 height 8
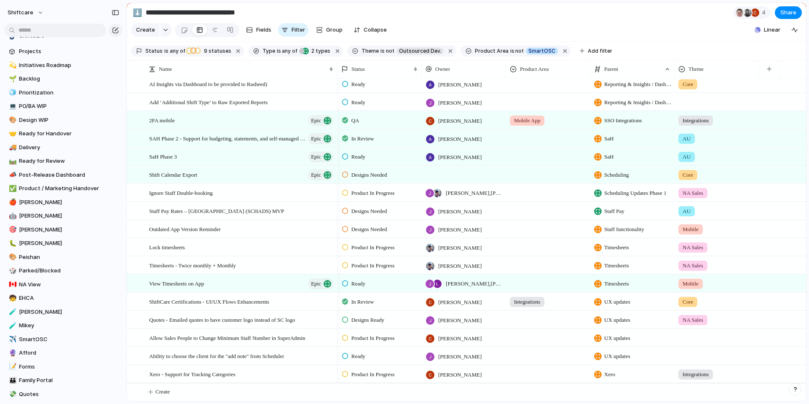
scroll to position [0, 0]
